Goal: Transaction & Acquisition: Purchase product/service

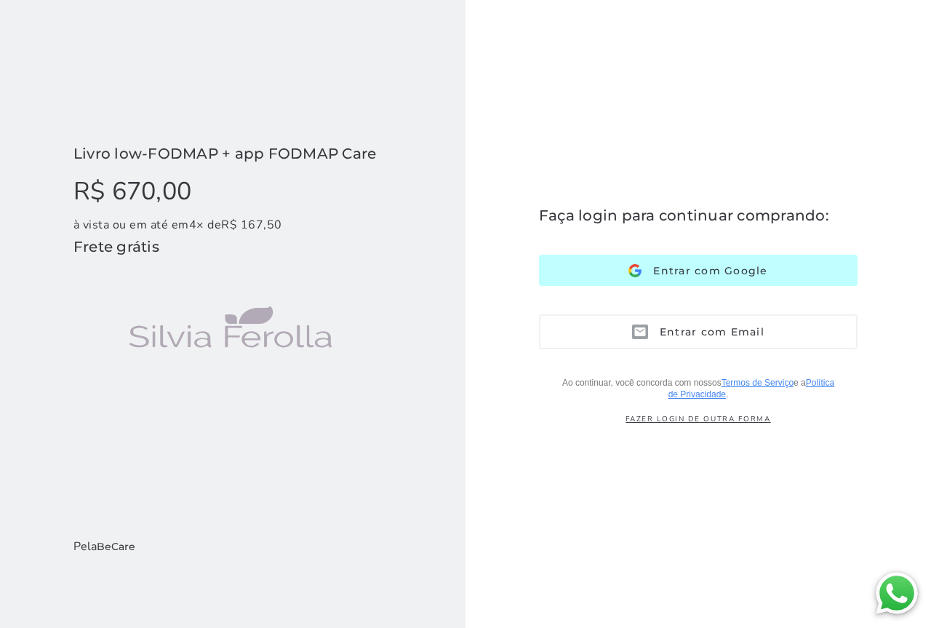
click at [677, 278] on button "Entrar com Google Google" at bounding box center [698, 270] width 319 height 31
